Goal: Task Accomplishment & Management: Manage account settings

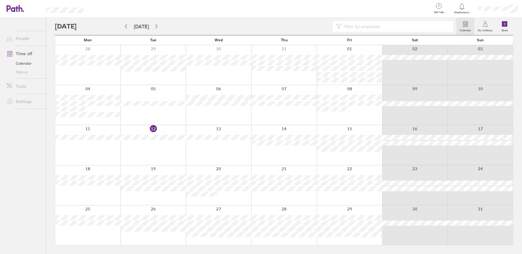
click at [384, 25] on input at bounding box center [396, 26] width 109 height 10
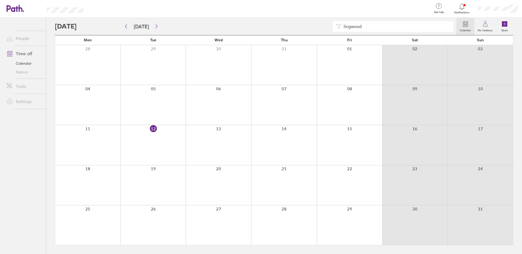
type input "lingwood"
click at [127, 26] on icon "button" at bounding box center [126, 26] width 4 height 4
click at [125, 27] on icon "button" at bounding box center [126, 26] width 4 height 4
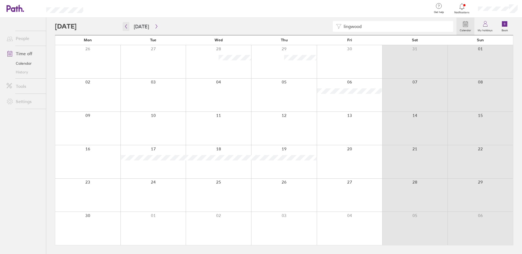
click at [124, 26] on icon "button" at bounding box center [126, 26] width 4 height 4
click at [125, 27] on icon "button" at bounding box center [126, 26] width 4 height 4
click at [126, 26] on icon "button" at bounding box center [126, 26] width 4 height 4
click at [126, 27] on icon "button" at bounding box center [126, 26] width 2 height 4
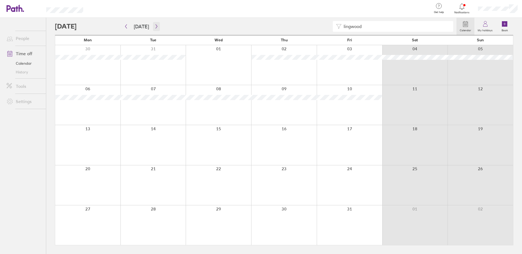
click at [155, 28] on icon "button" at bounding box center [157, 26] width 4 height 4
click at [155, 27] on icon "button" at bounding box center [157, 26] width 4 height 4
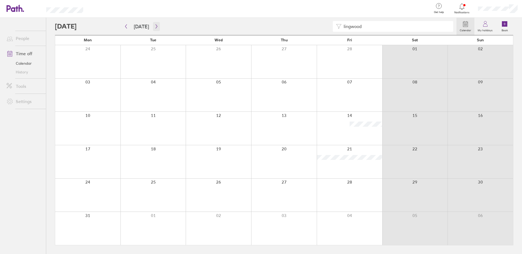
click at [156, 27] on icon "button" at bounding box center [157, 26] width 2 height 4
click at [155, 26] on icon "button" at bounding box center [157, 26] width 4 height 4
click at [126, 26] on icon "button" at bounding box center [126, 26] width 4 height 4
click at [155, 26] on icon "button" at bounding box center [157, 26] width 4 height 4
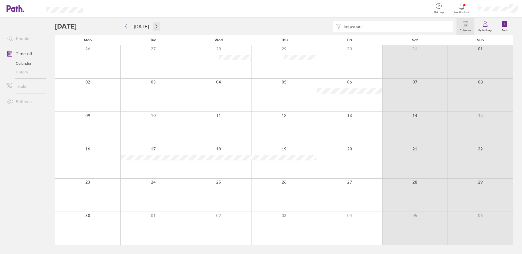
click at [155, 26] on icon "button" at bounding box center [157, 26] width 4 height 4
